Goal: Task Accomplishment & Management: Complete application form

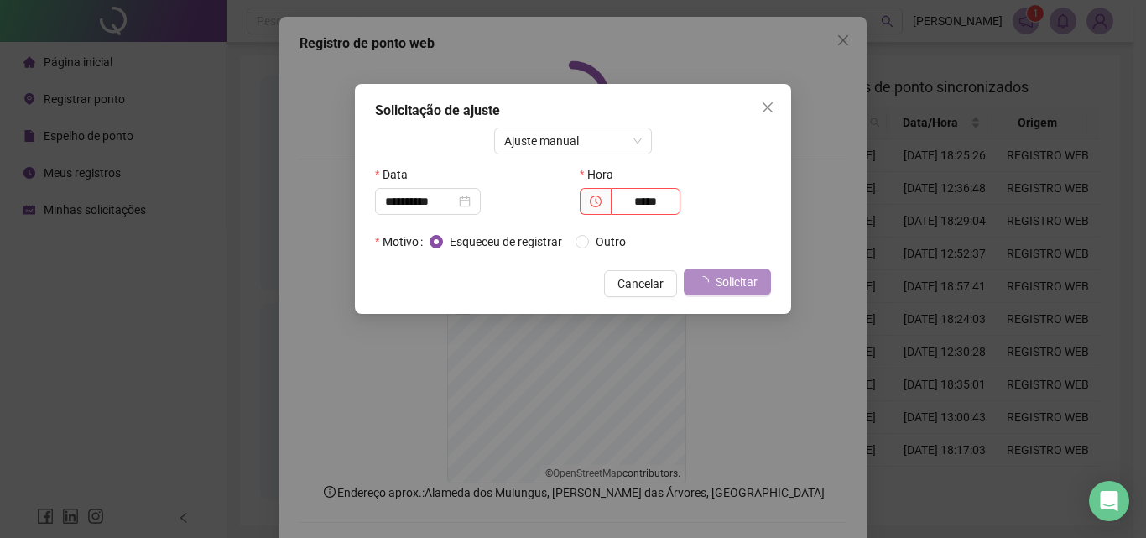
scroll to position [75, 0]
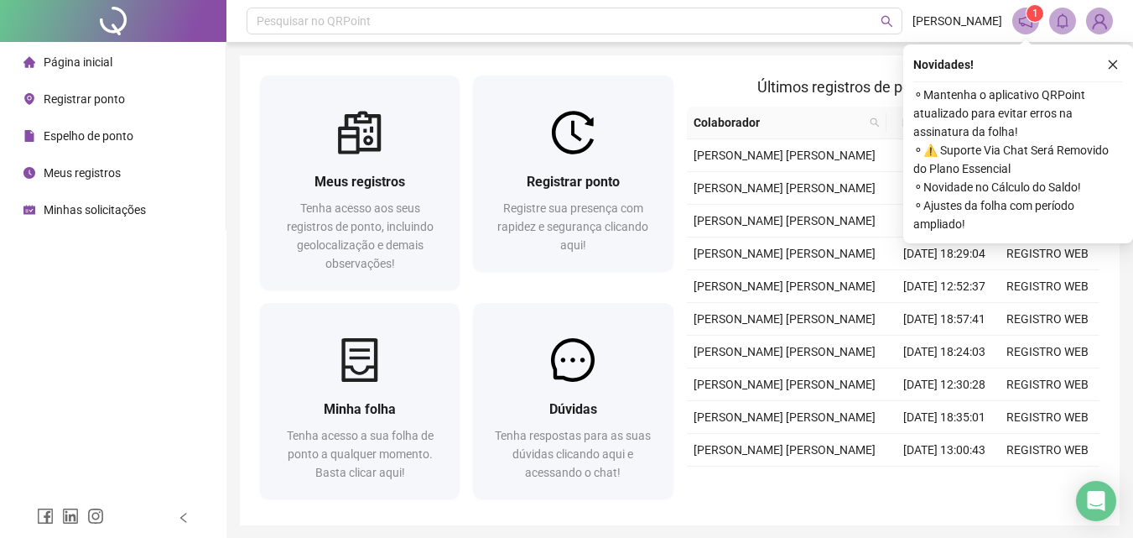
click at [560, 176] on span "Registrar ponto" at bounding box center [573, 182] width 93 height 16
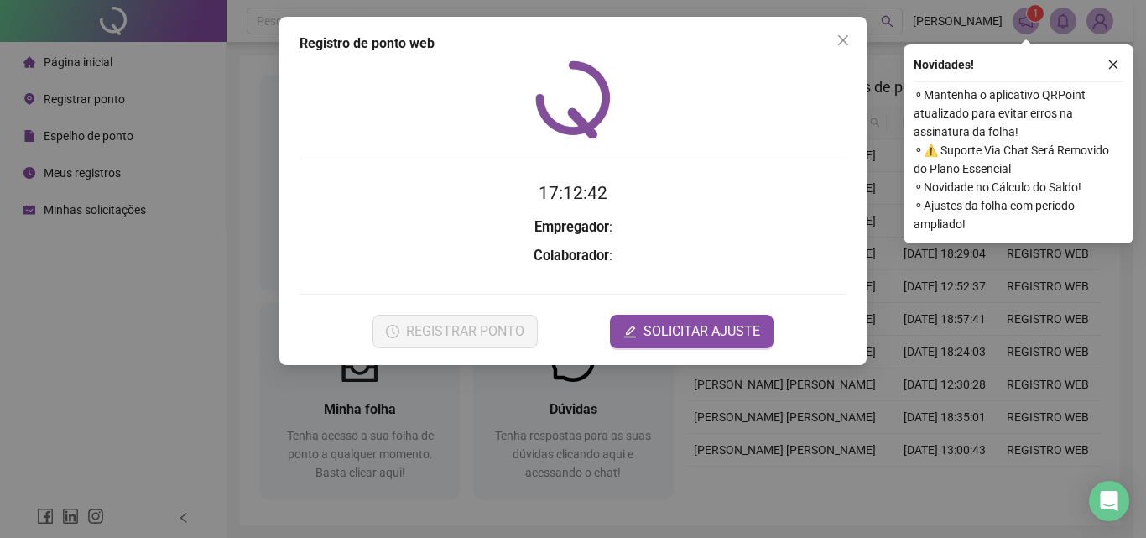
click at [636, 322] on button "SOLICITAR AJUSTE" at bounding box center [692, 332] width 164 height 34
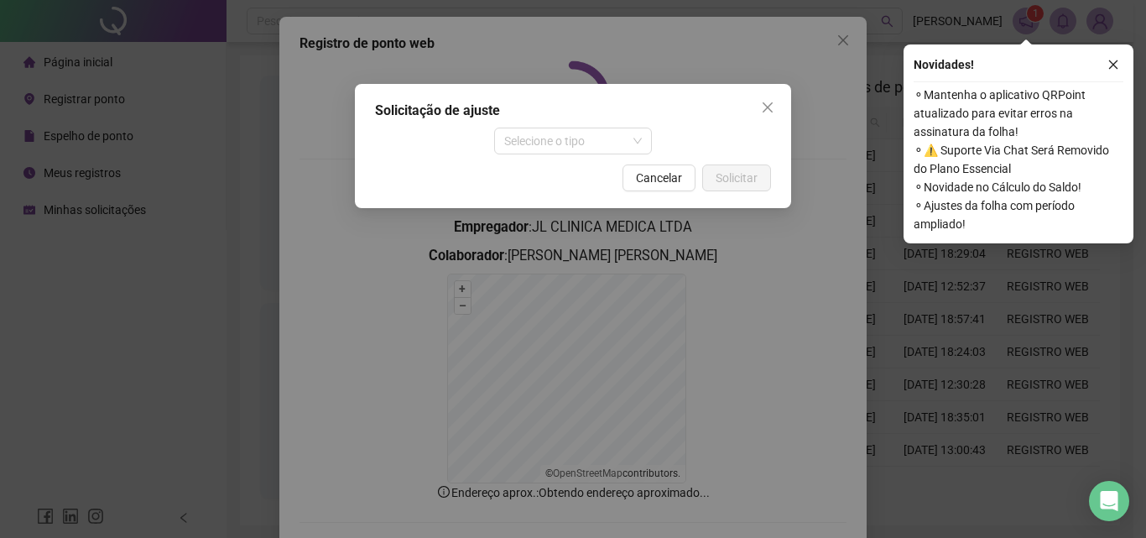
click at [588, 133] on span "Selecione o tipo" at bounding box center [573, 140] width 138 height 25
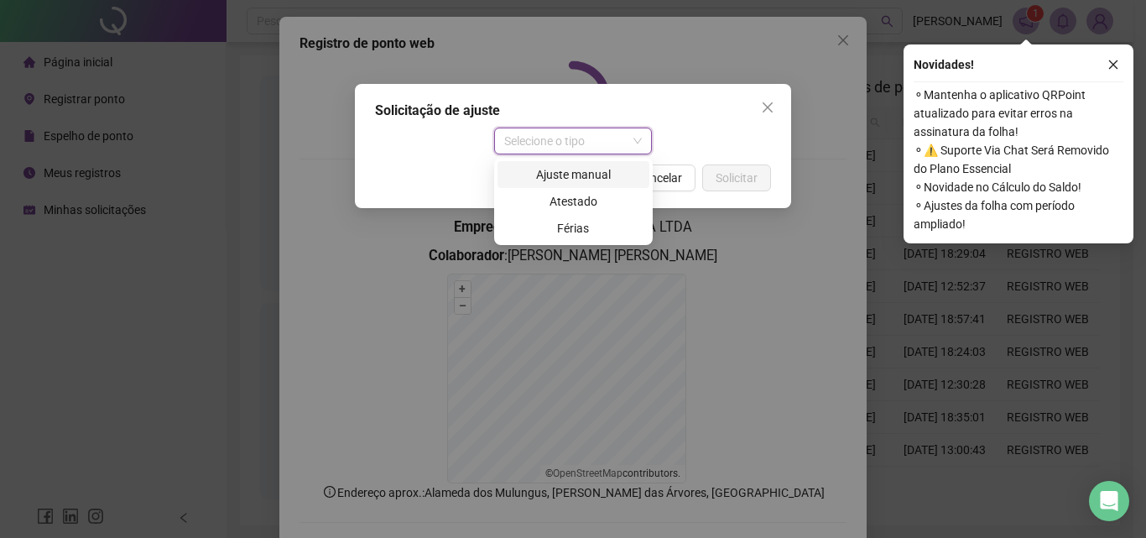
click at [578, 180] on div "Ajuste manual" at bounding box center [573, 174] width 132 height 18
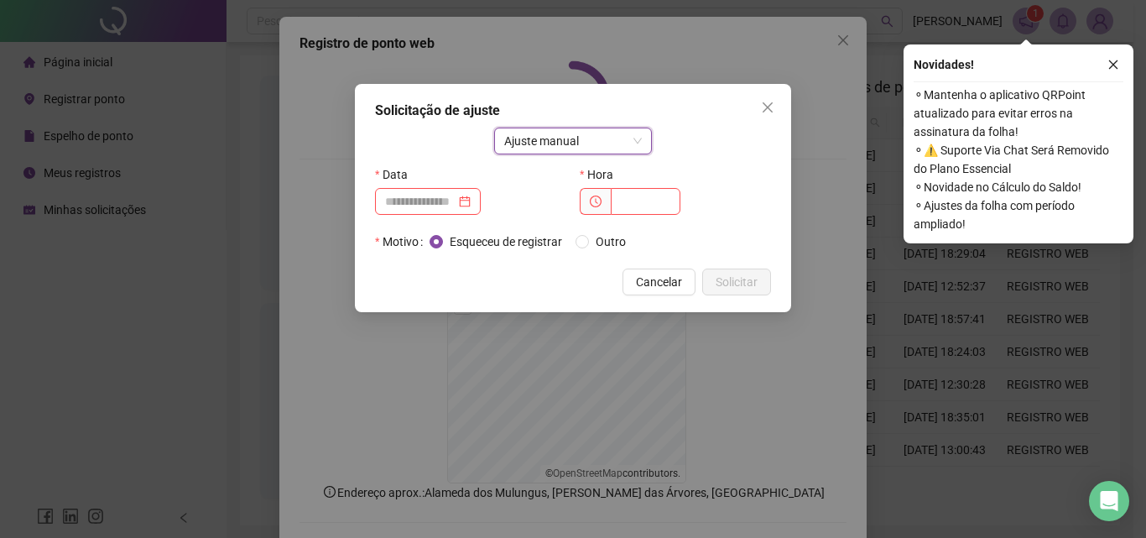
click at [453, 212] on div at bounding box center [428, 201] width 106 height 27
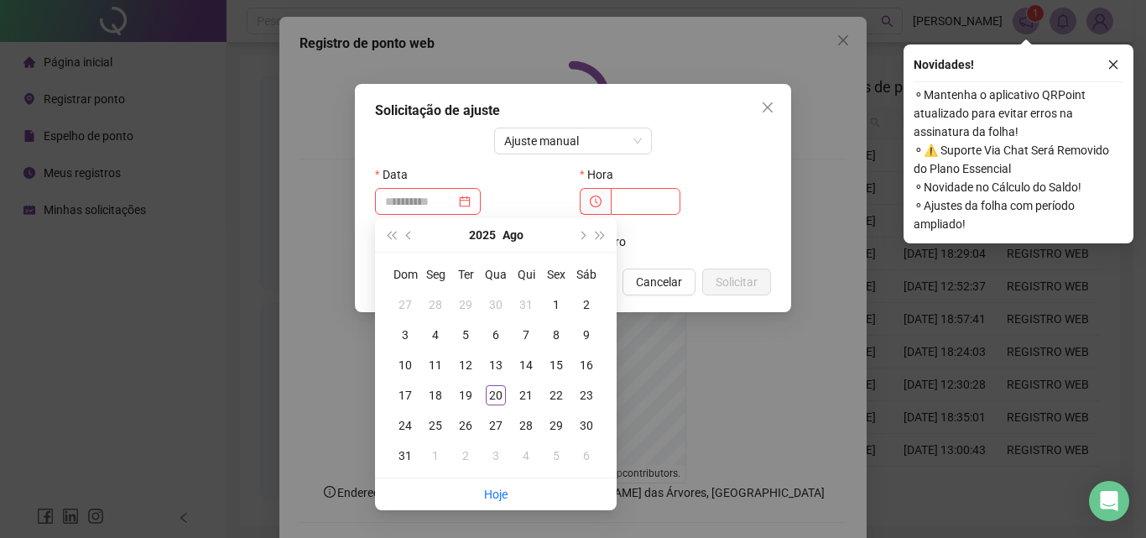
type input "**********"
click at [502, 390] on div "20" at bounding box center [496, 395] width 20 height 20
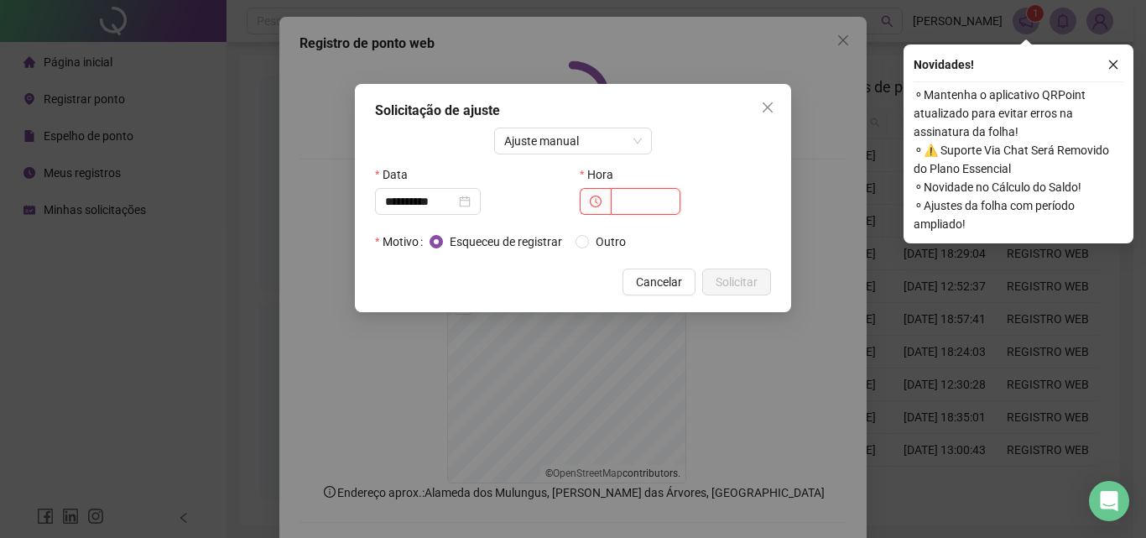
click at [646, 194] on input "text" at bounding box center [646, 201] width 70 height 27
type input "*****"
click at [735, 275] on span "Solicitar" at bounding box center [737, 282] width 42 height 18
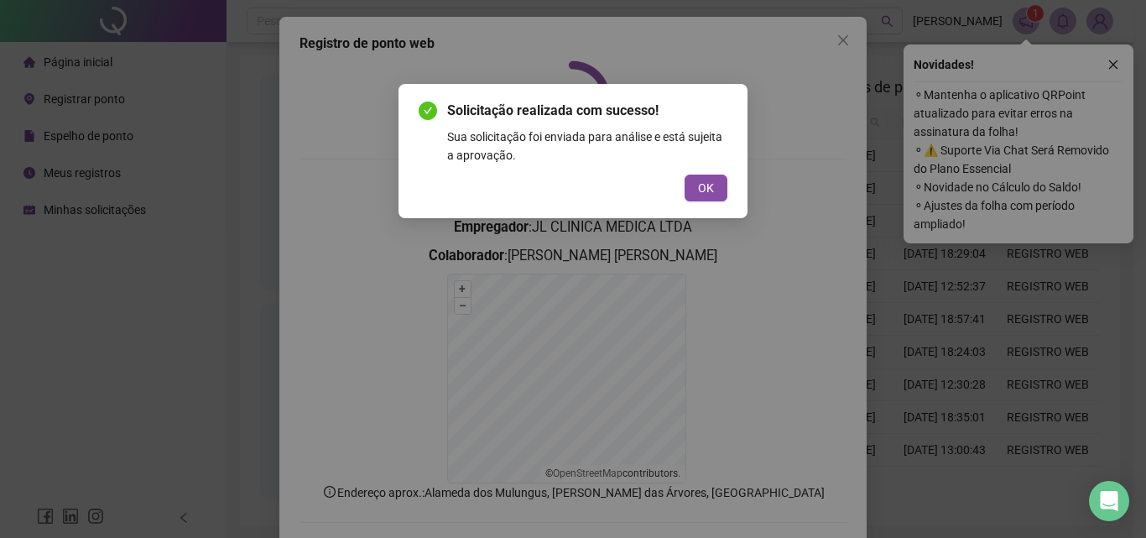
click at [721, 185] on button "OK" at bounding box center [705, 187] width 43 height 27
